Goal: Check status: Check status

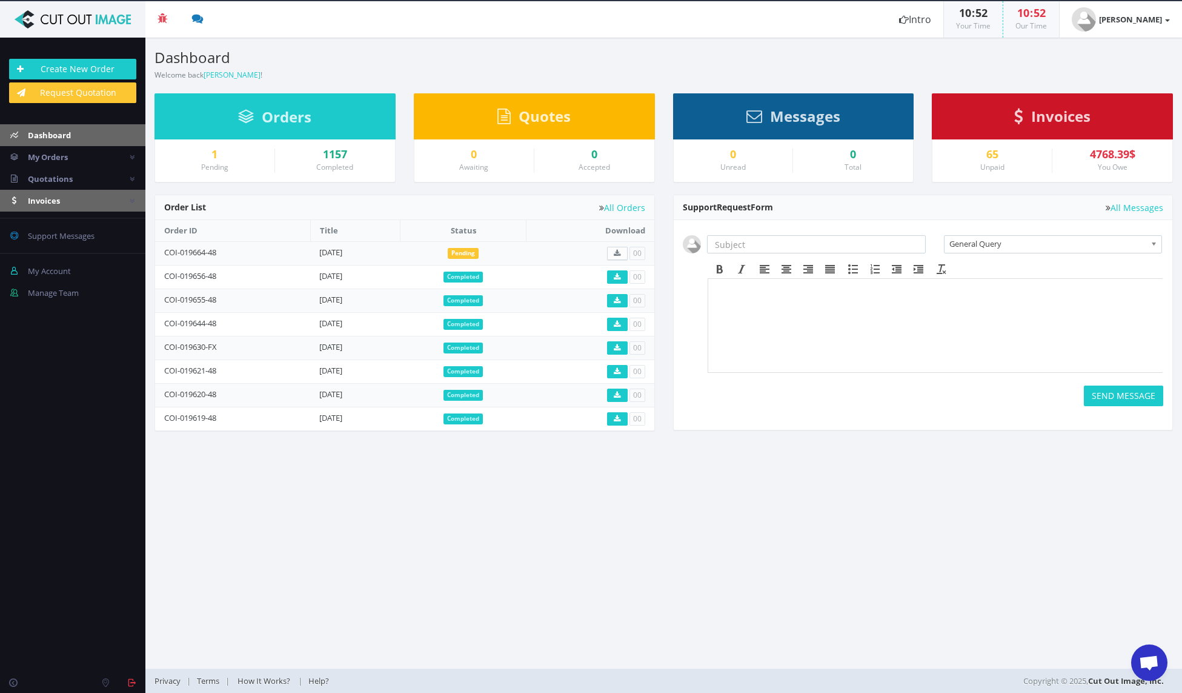
click at [92, 200] on link "Invoices" at bounding box center [72, 201] width 145 height 22
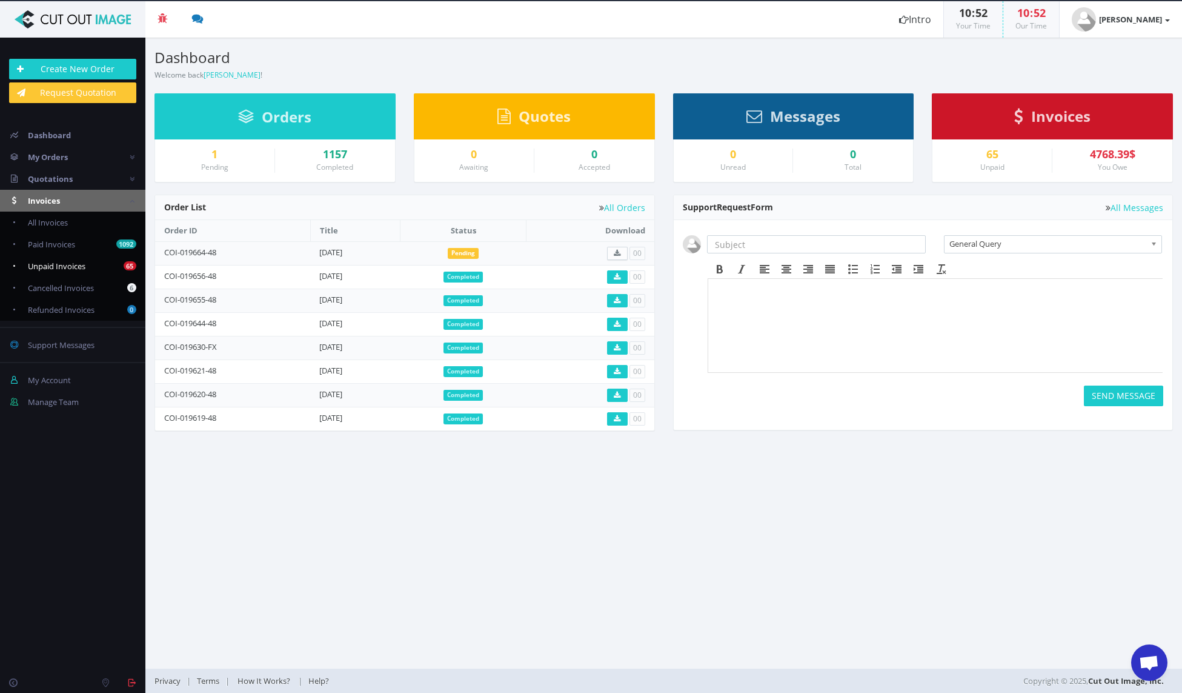
click at [76, 262] on span "Unpaid Invoices" at bounding box center [57, 266] width 58 height 11
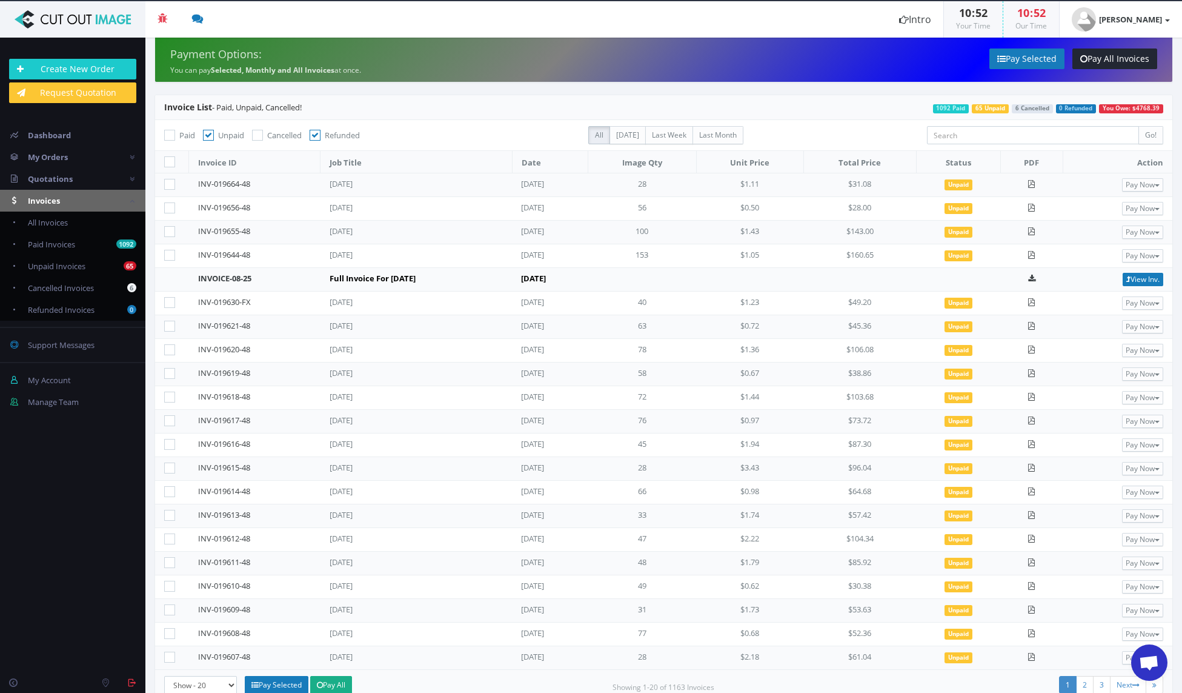
scroll to position [24, 0]
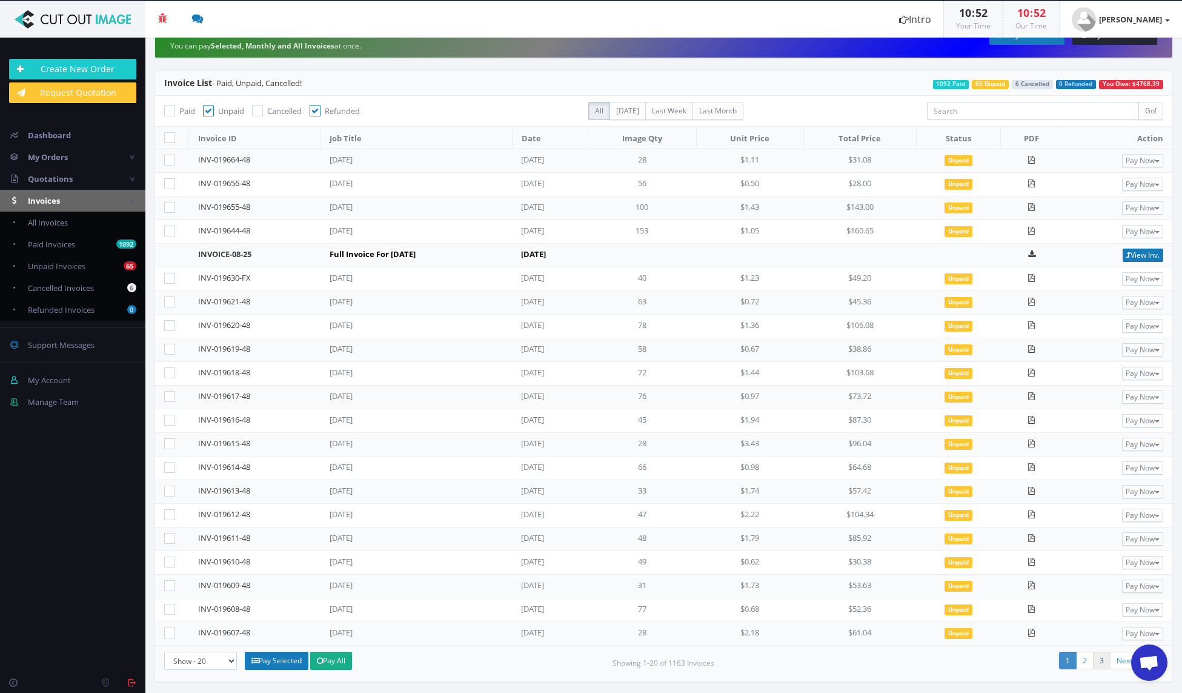
click at [1093, 661] on link "3" at bounding box center [1102, 660] width 18 height 18
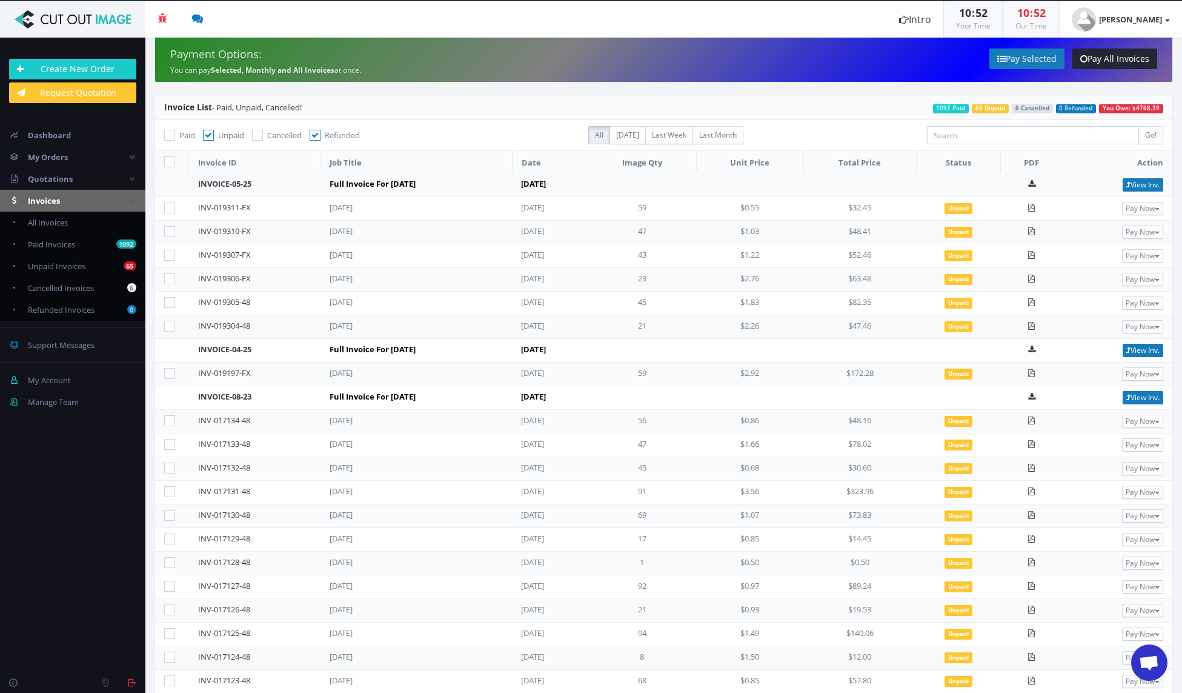
scroll to position [71, 0]
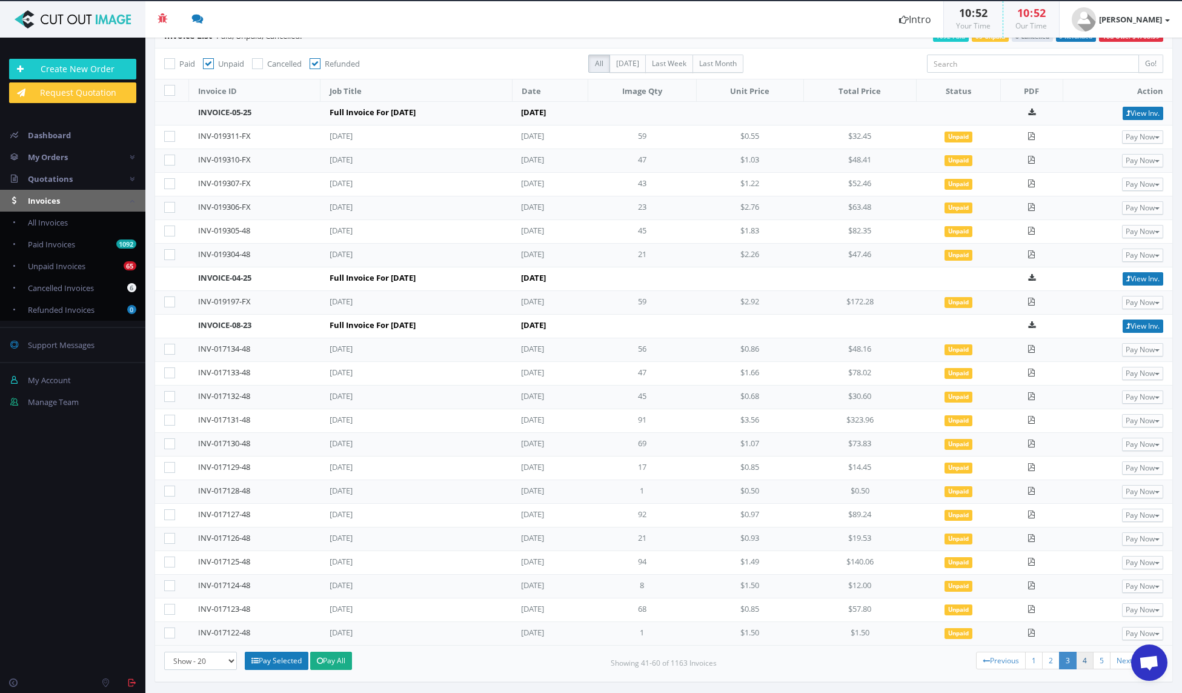
click at [1076, 655] on link "4" at bounding box center [1085, 660] width 18 height 18
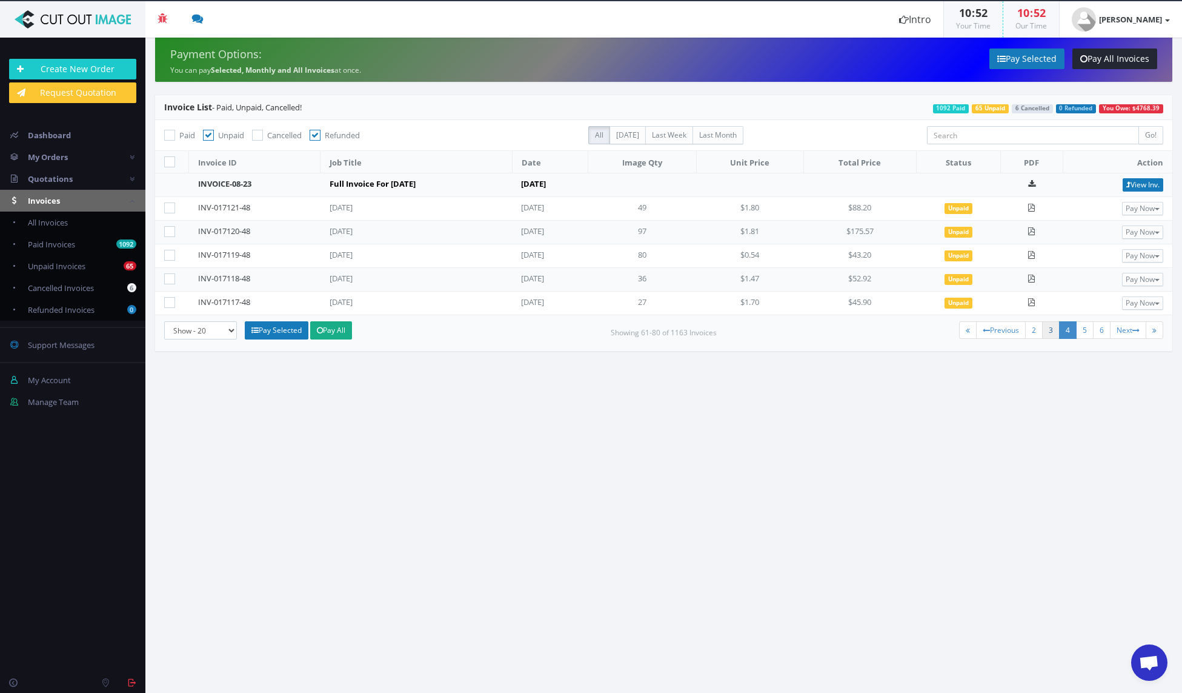
click at [1049, 333] on link "3" at bounding box center [1051, 330] width 18 height 18
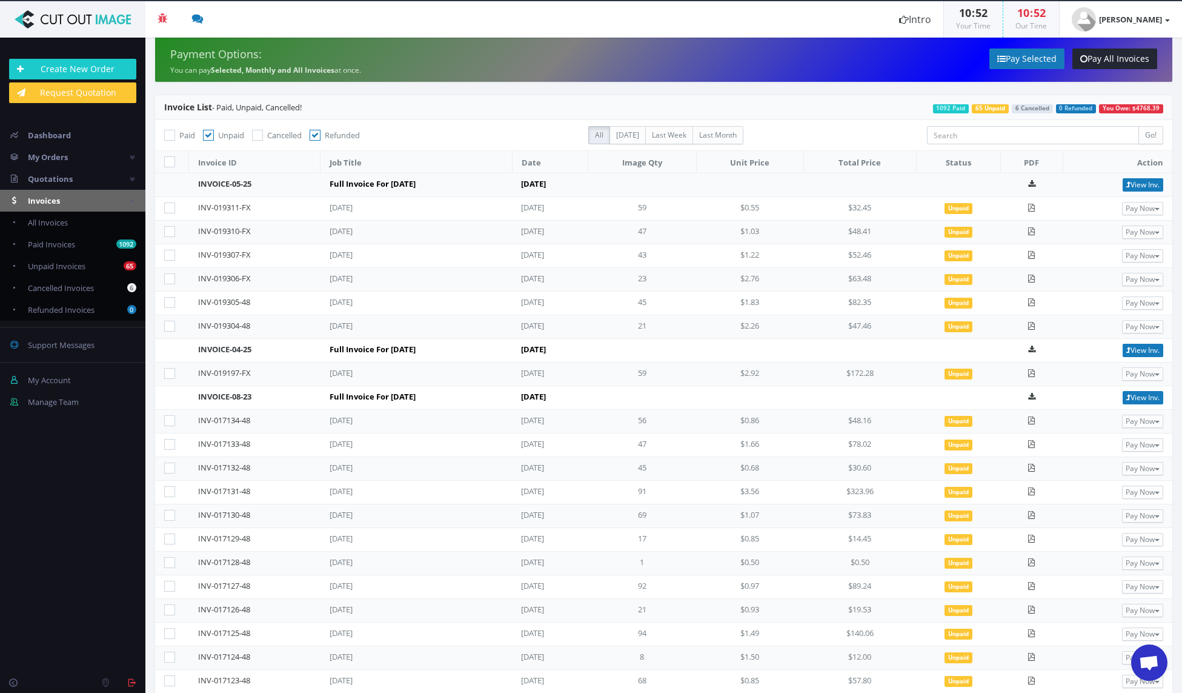
scroll to position [71, 0]
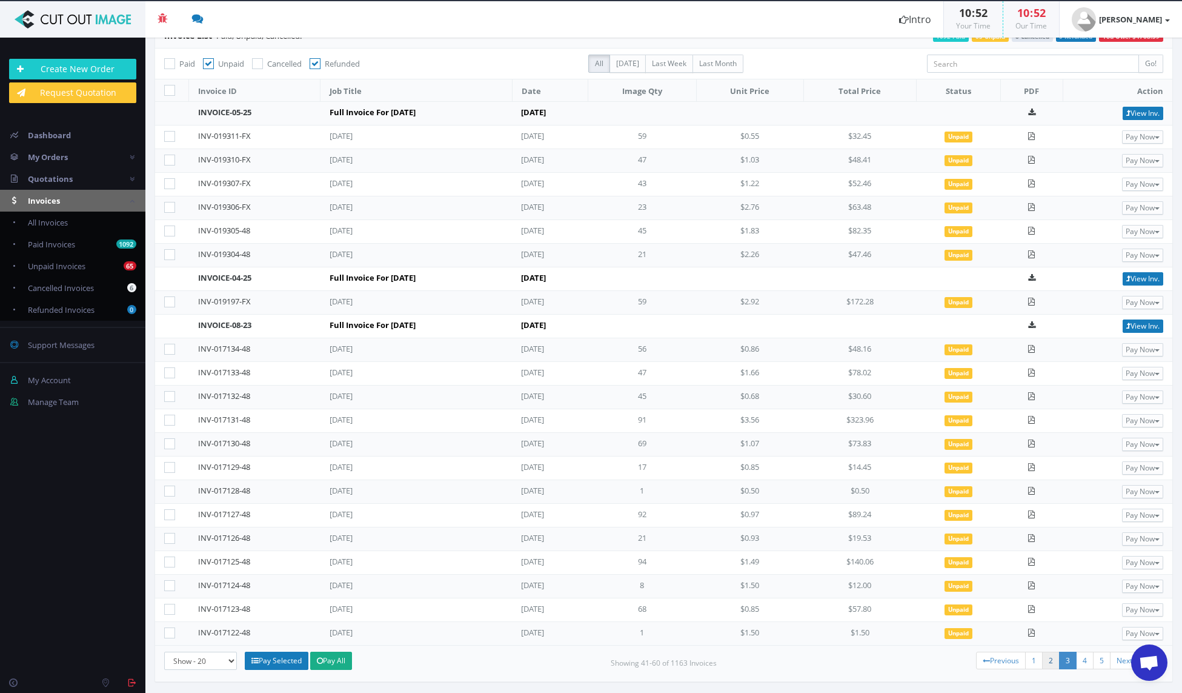
click at [1042, 658] on link "2" at bounding box center [1051, 660] width 18 height 18
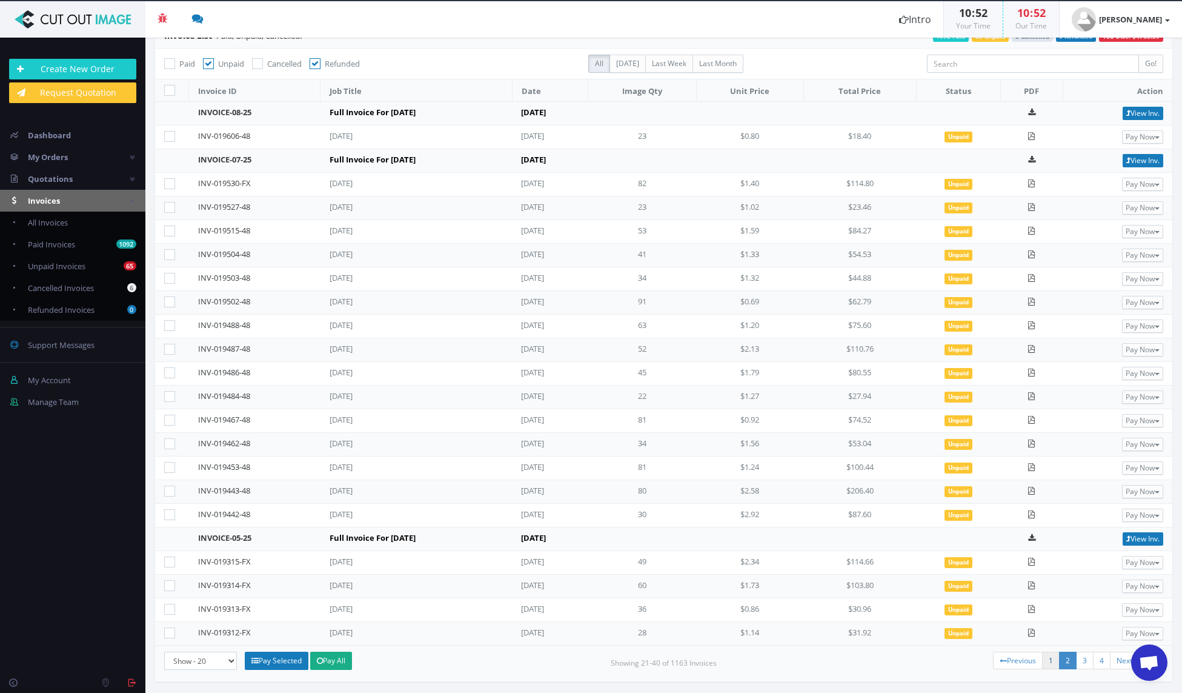
click at [1042, 659] on link "1" at bounding box center [1051, 660] width 18 height 18
